Goal: Find contact information

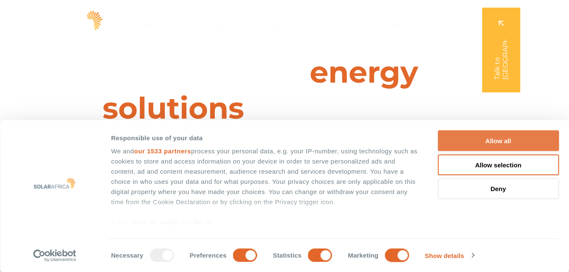
click at [485, 146] on button "Allow all" at bounding box center [498, 141] width 121 height 21
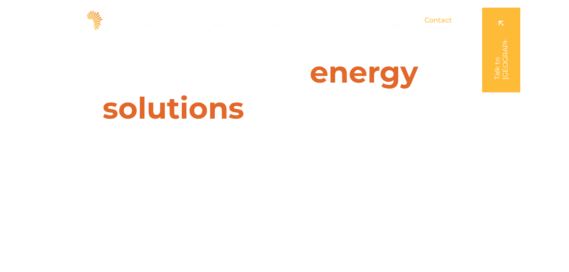
click at [442, 22] on span "Contact" at bounding box center [439, 20] width 28 height 10
